Goal: Find contact information: Find contact information

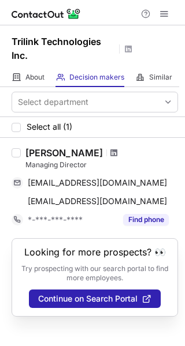
click at [110, 151] on span at bounding box center [113, 152] width 7 height 9
click at [110, 153] on span at bounding box center [113, 152] width 7 height 9
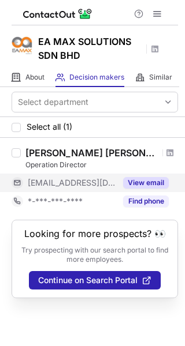
click at [152, 183] on button "View email" at bounding box center [146, 183] width 46 height 12
